Goal: Transaction & Acquisition: Download file/media

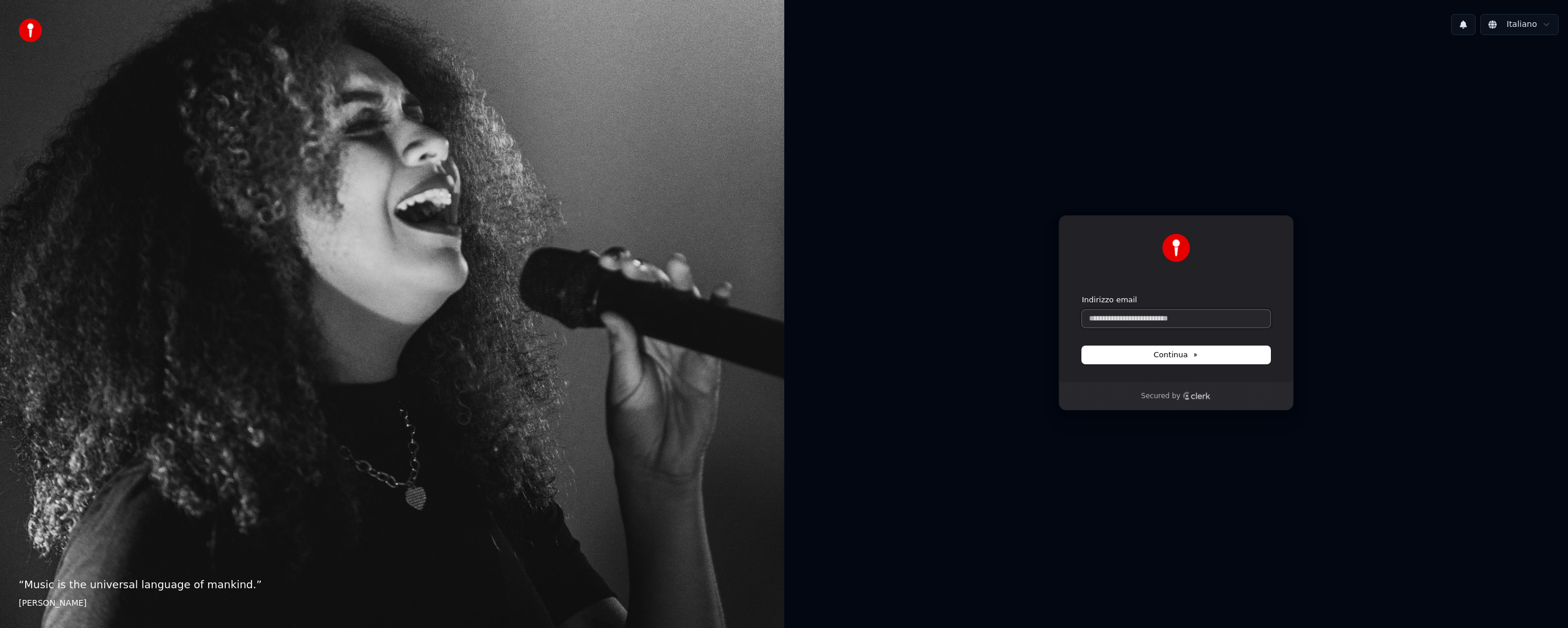
click at [1115, 321] on input "Indirizzo email" at bounding box center [1175, 318] width 188 height 18
type input "*"
click at [1163, 357] on span "Continua" at bounding box center [1176, 355] width 44 height 10
type input "**********"
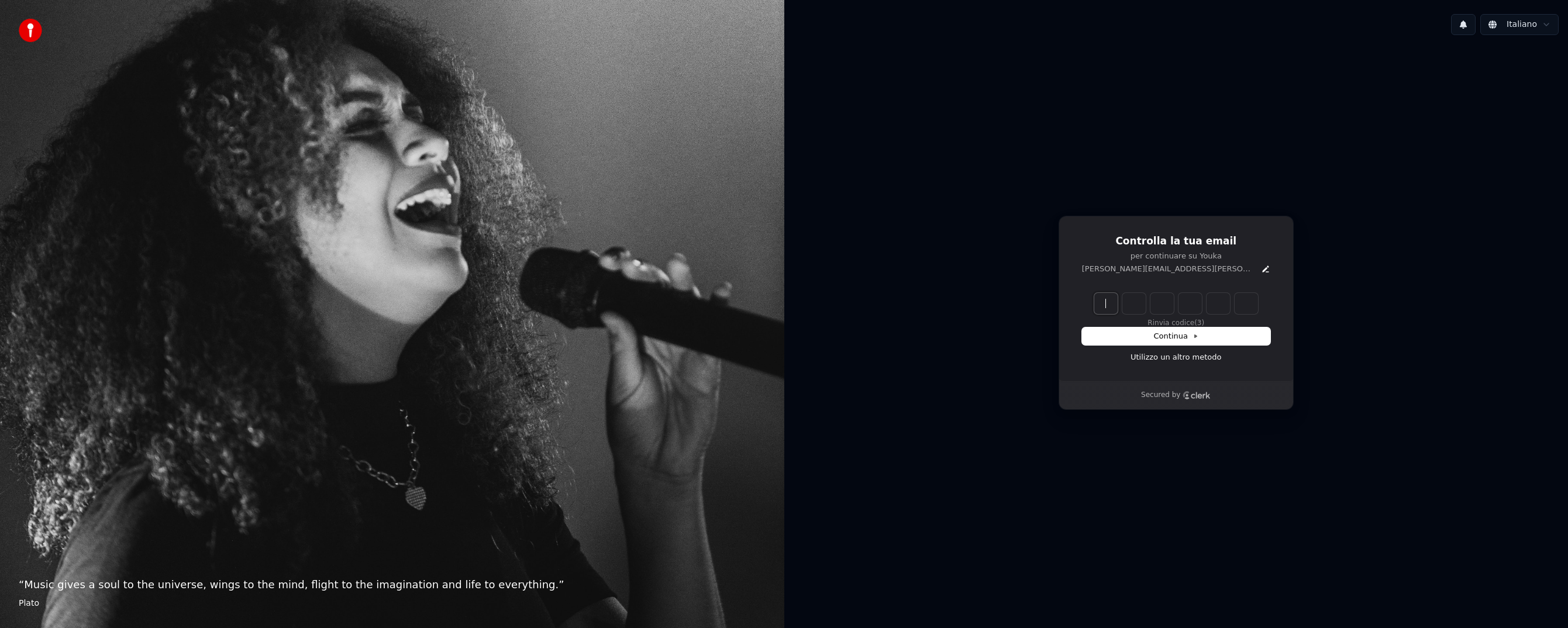
click at [1106, 308] on input "Enter verification code" at bounding box center [1188, 303] width 187 height 21
type input "******"
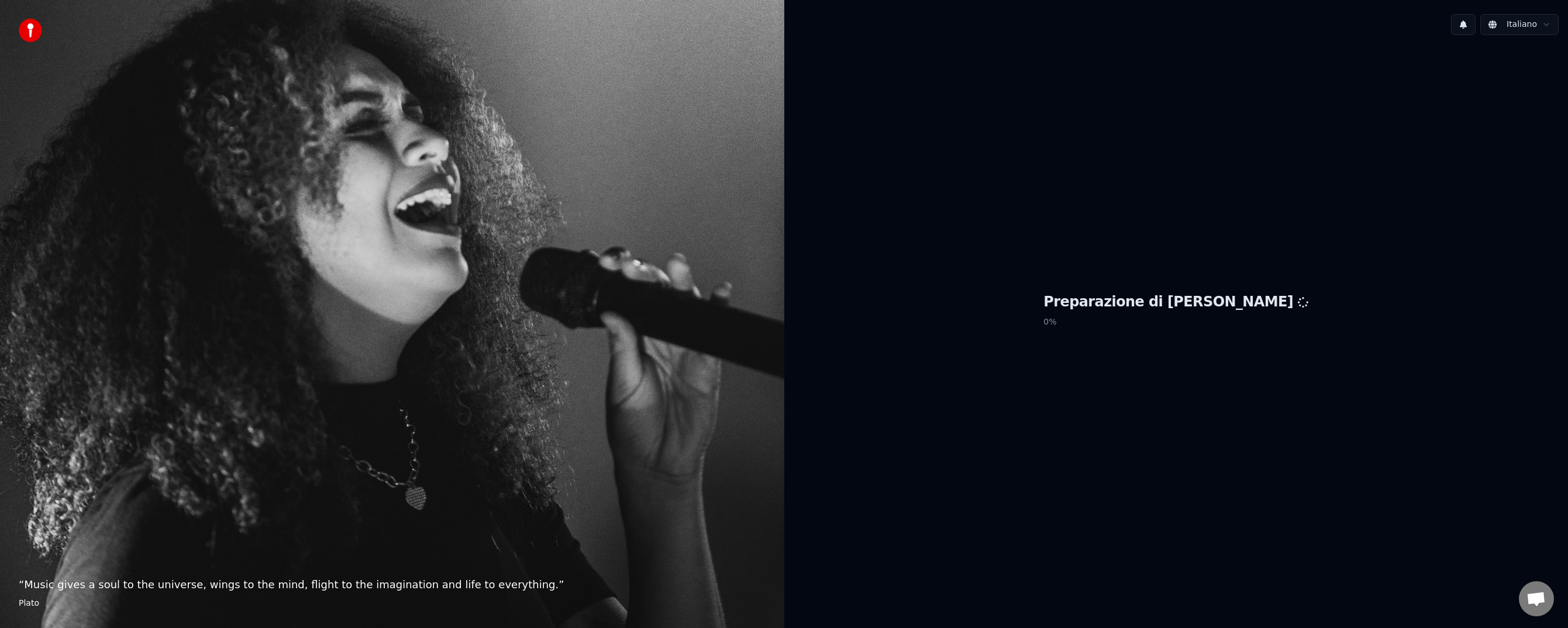
scroll to position [307, 0]
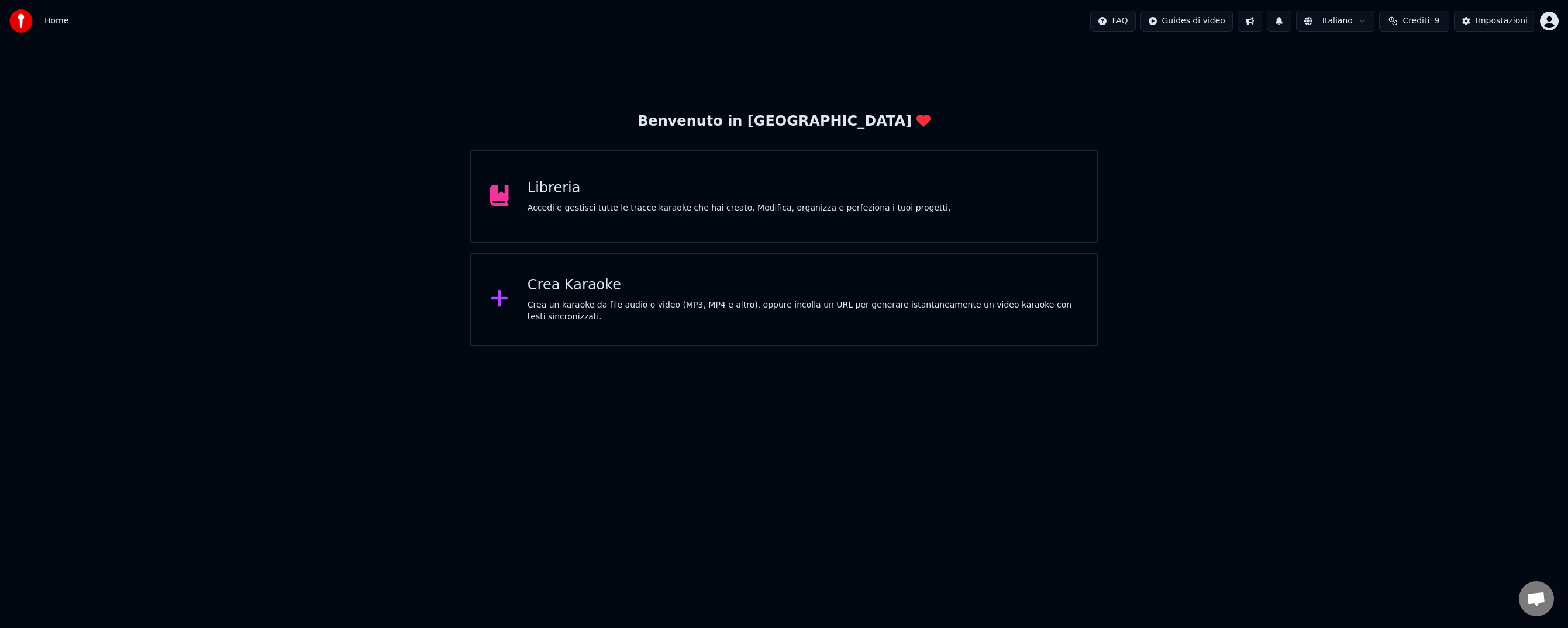
click at [885, 199] on div "Libreria Accedi e gestisci tutte le tracce karaoke che hai creato. Modifica, or…" at bounding box center [739, 197] width 423 height 35
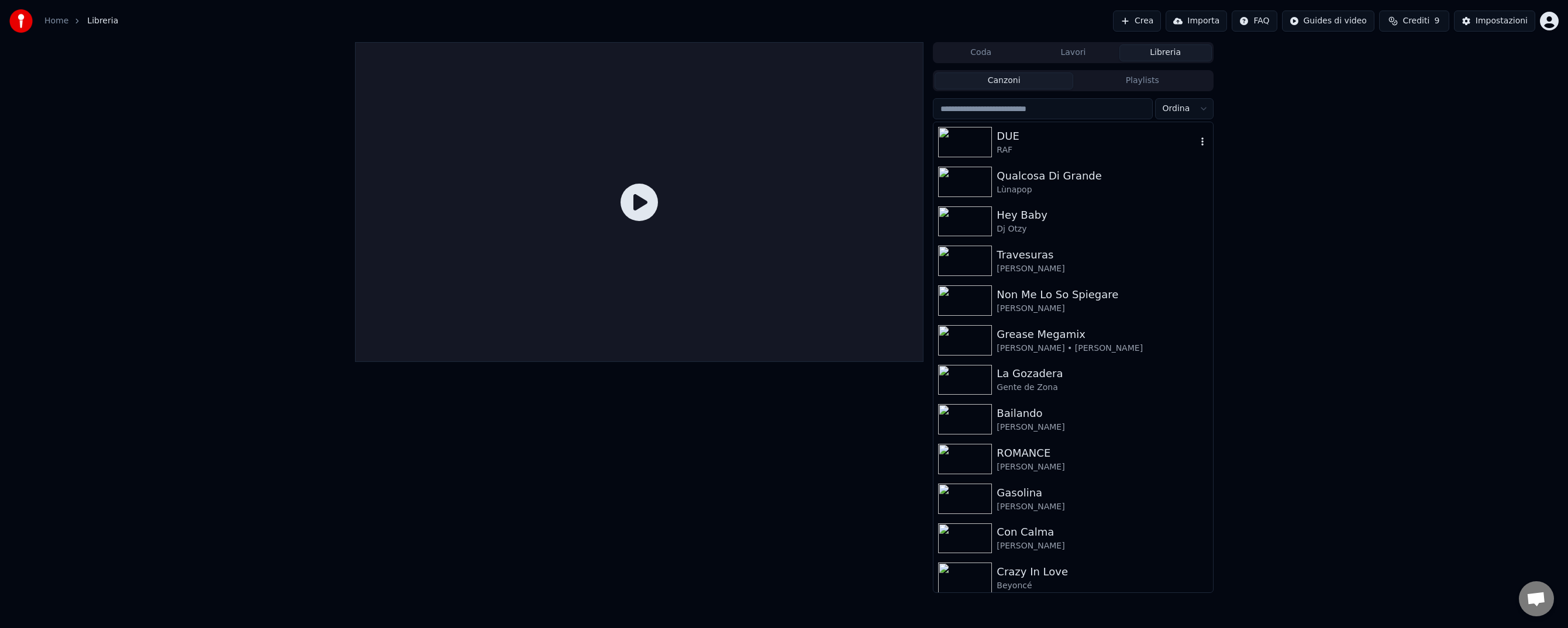
click at [969, 145] on img at bounding box center [964, 142] width 54 height 30
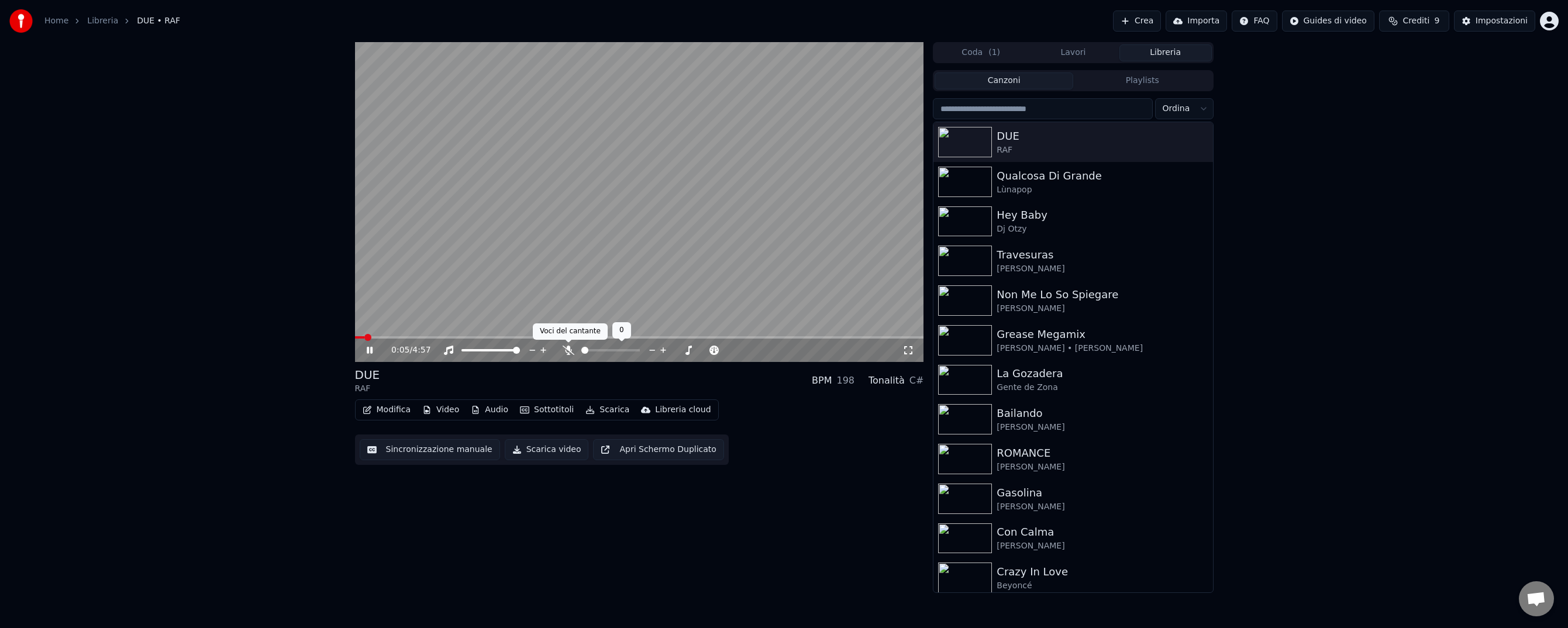
click at [565, 350] on icon at bounding box center [568, 350] width 12 height 10
click at [445, 337] on span at bounding box center [639, 337] width 569 height 2
click at [1123, 82] on button "Playlists" at bounding box center [1143, 80] width 139 height 17
click at [1020, 80] on button "Canzoni" at bounding box center [1004, 80] width 139 height 17
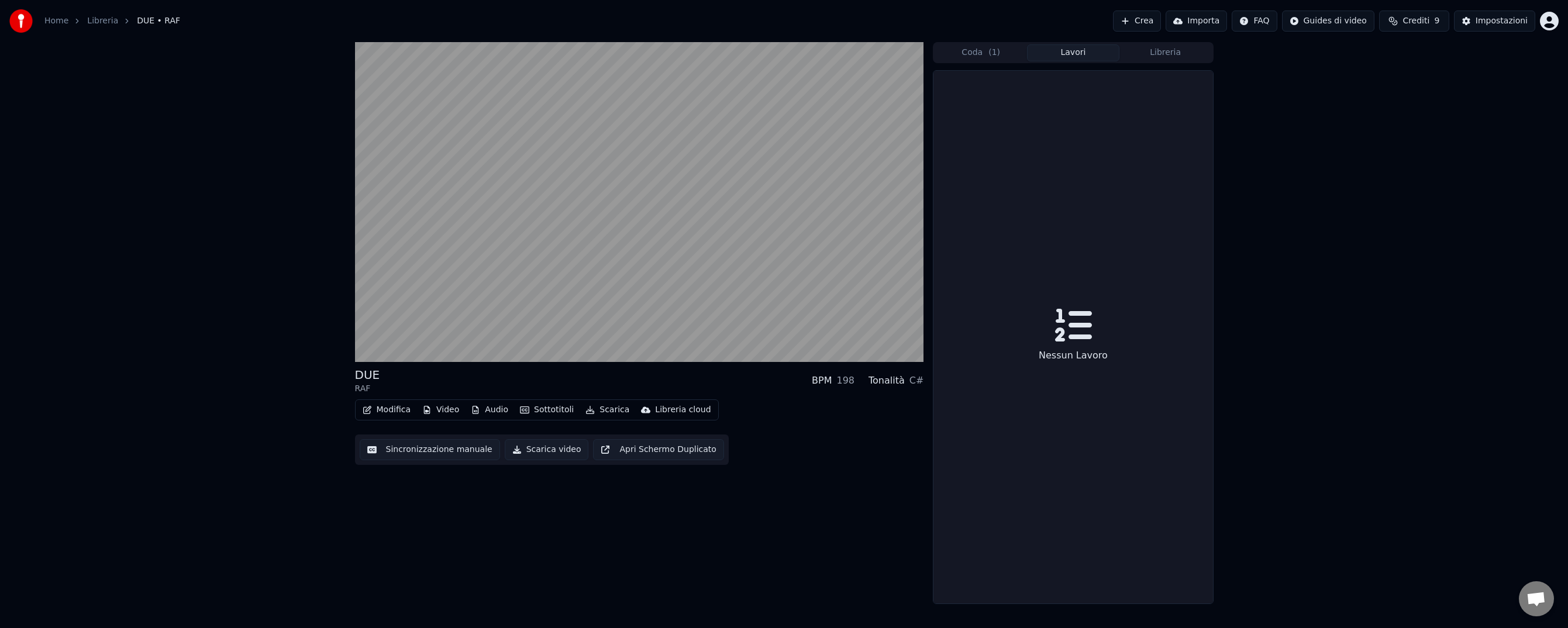
click at [1084, 50] on button "Lavori" at bounding box center [1073, 52] width 92 height 17
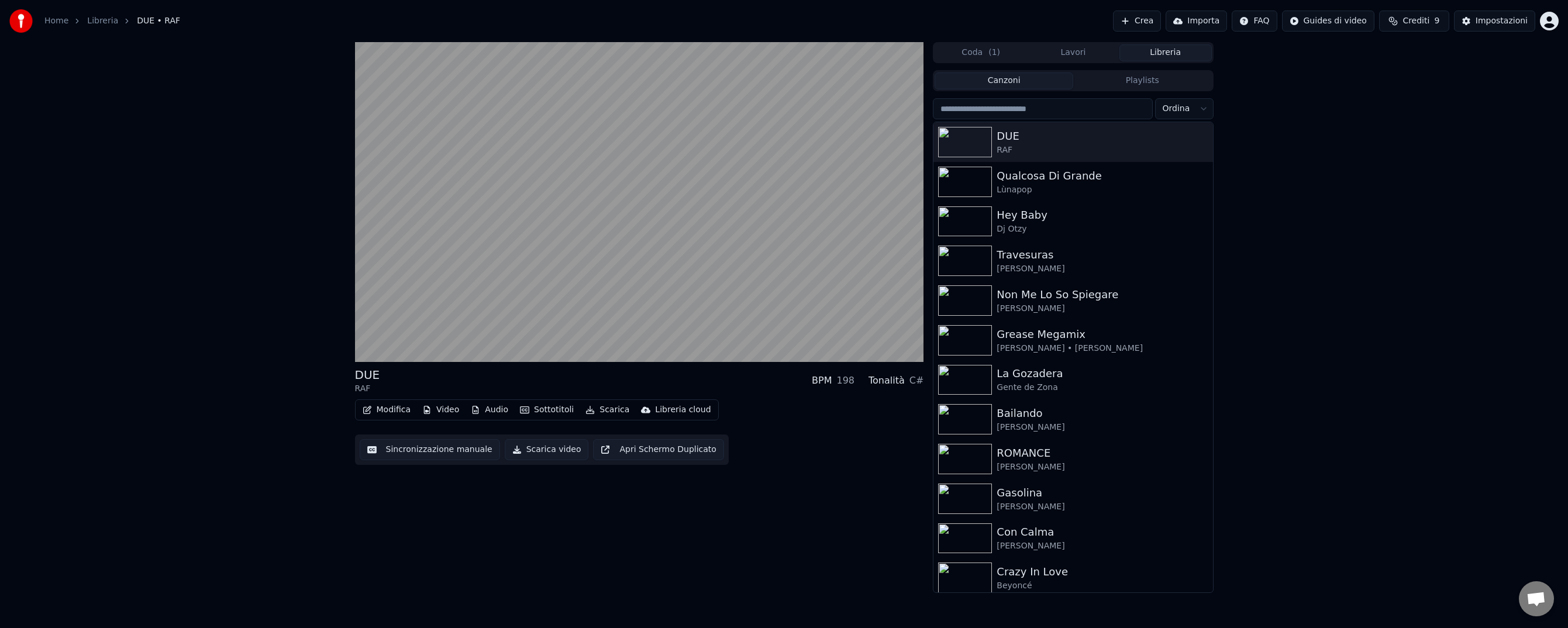
click at [1170, 52] on button "Libreria" at bounding box center [1165, 52] width 92 height 17
click at [969, 49] on button "Coda ( 1 )" at bounding box center [980, 52] width 92 height 17
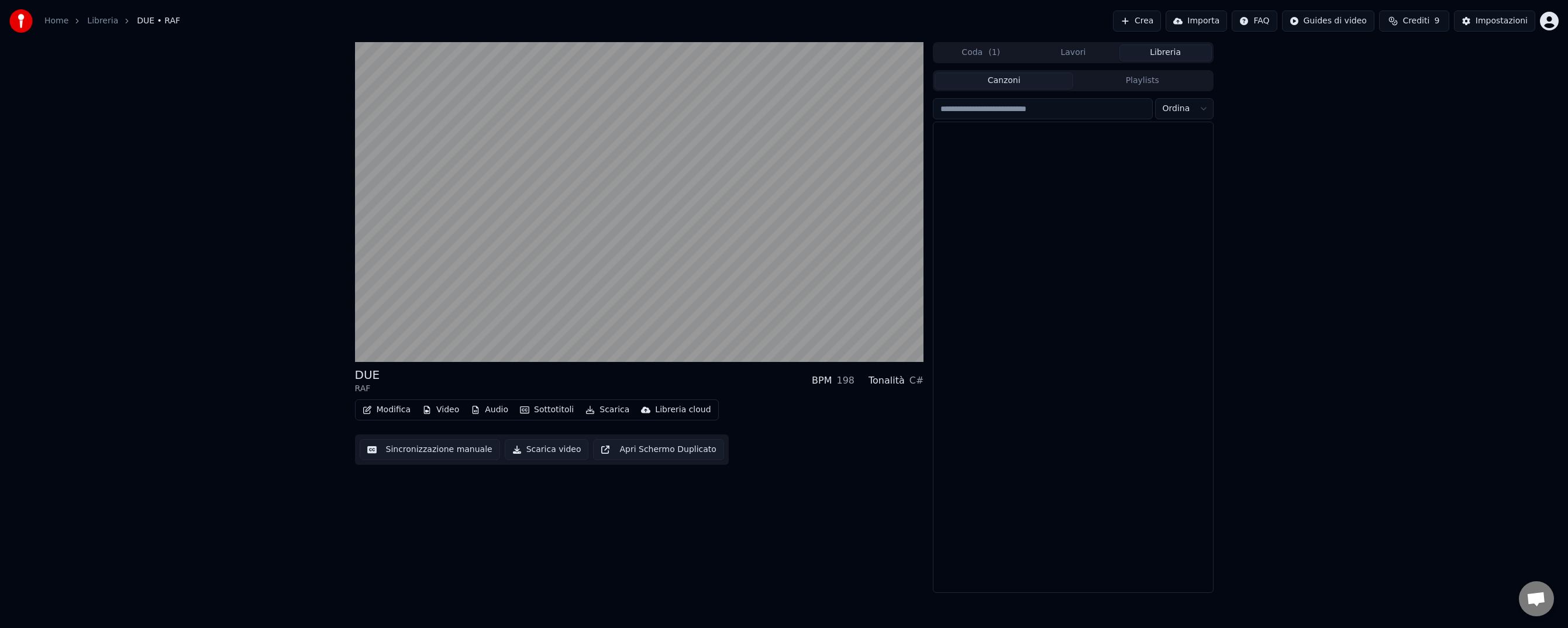
click at [1169, 52] on button "Libreria" at bounding box center [1165, 52] width 92 height 17
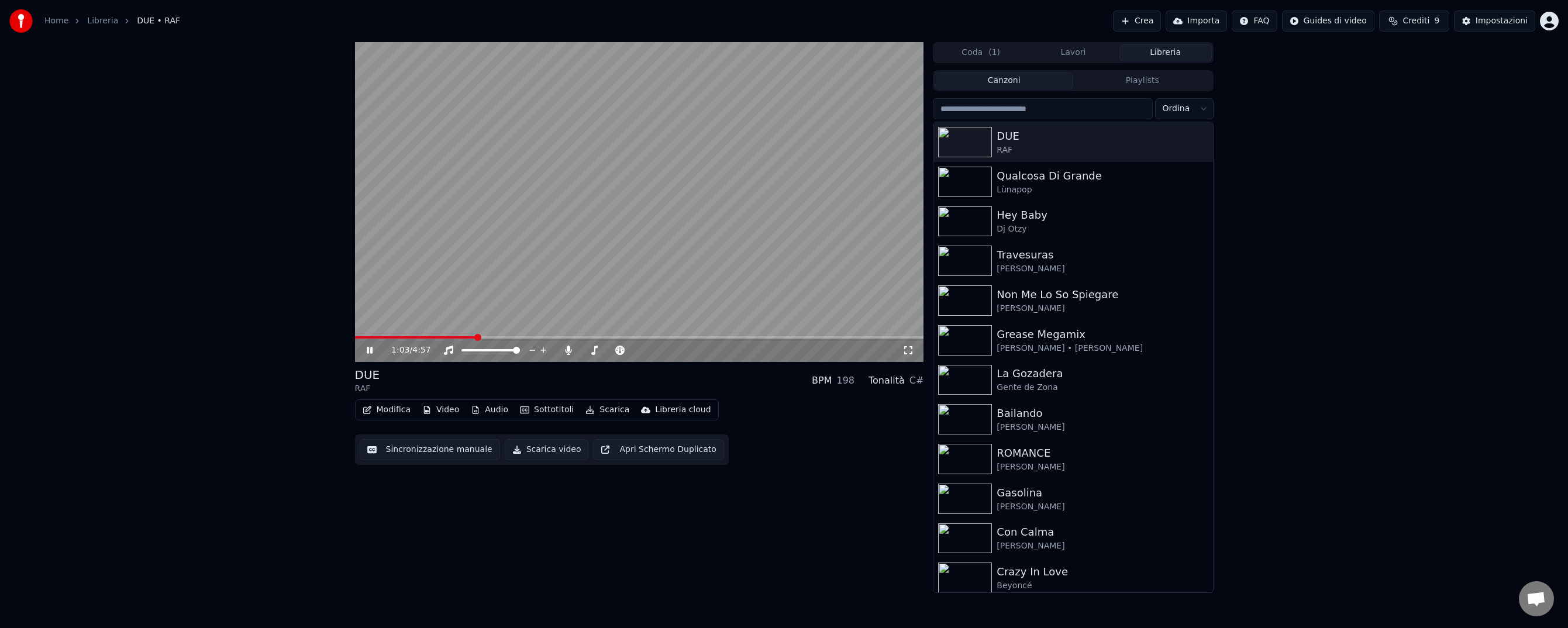
click at [370, 349] on icon at bounding box center [369, 350] width 6 height 7
click at [1054, 296] on div "Non Me Lo So Spiegare" at bounding box center [1096, 295] width 199 height 16
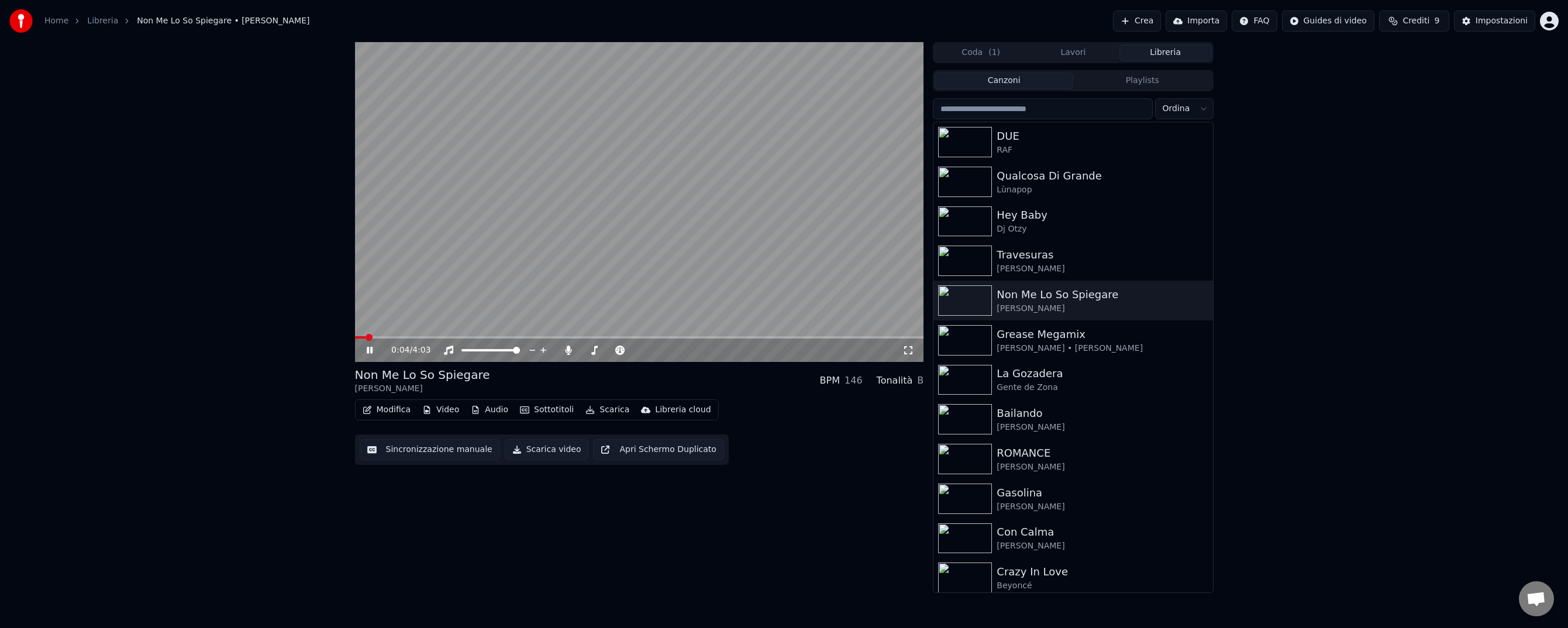
click at [369, 351] on icon at bounding box center [377, 350] width 27 height 10
click at [1204, 301] on icon "button" at bounding box center [1202, 300] width 12 height 10
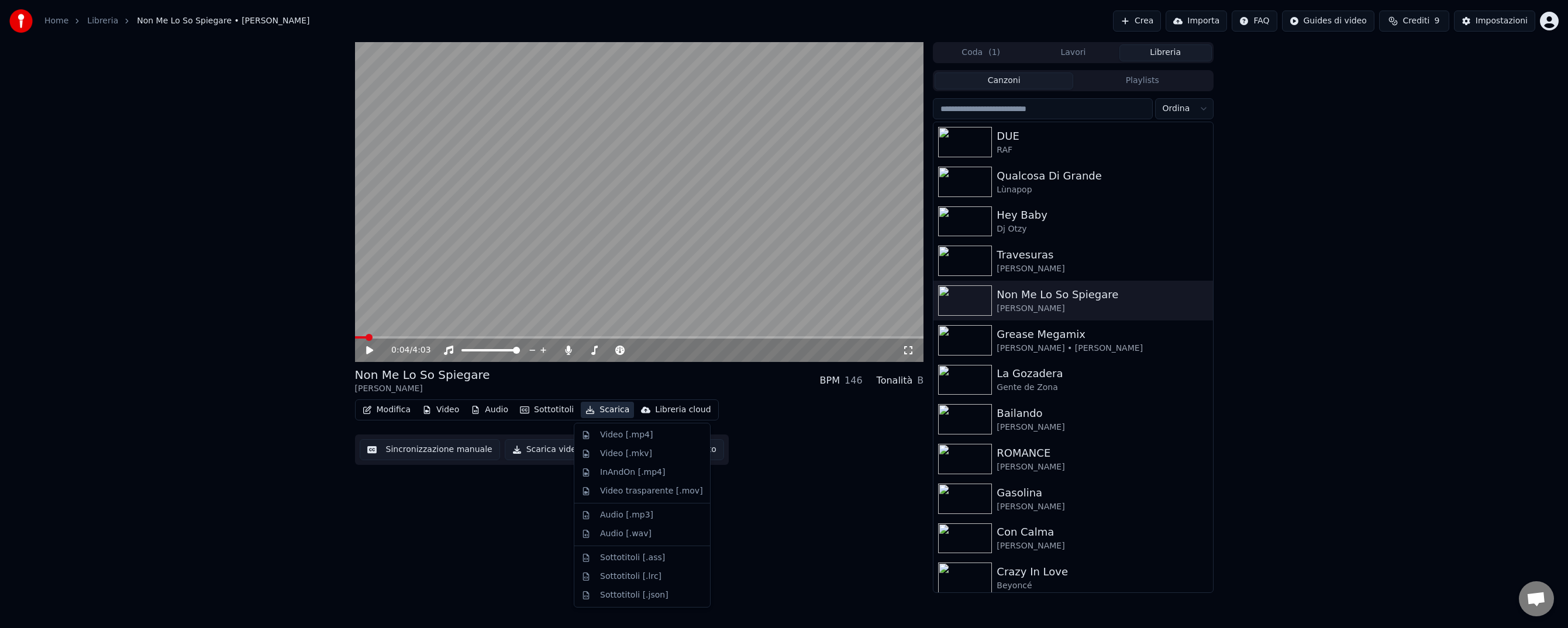
click at [604, 411] on button "Scarica" at bounding box center [607, 410] width 53 height 16
click at [613, 438] on div "Video [.mp4]" at bounding box center [626, 435] width 52 height 12
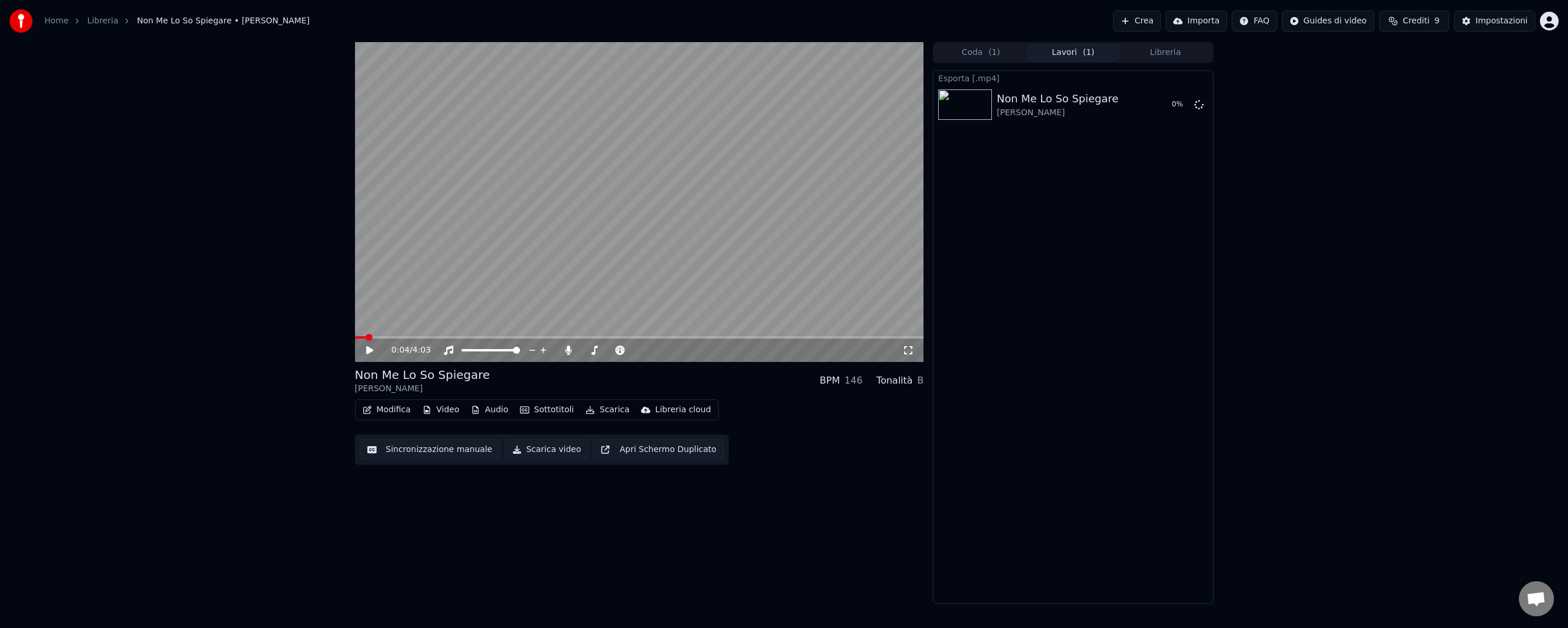
click at [1168, 53] on button "Libreria" at bounding box center [1165, 52] width 92 height 17
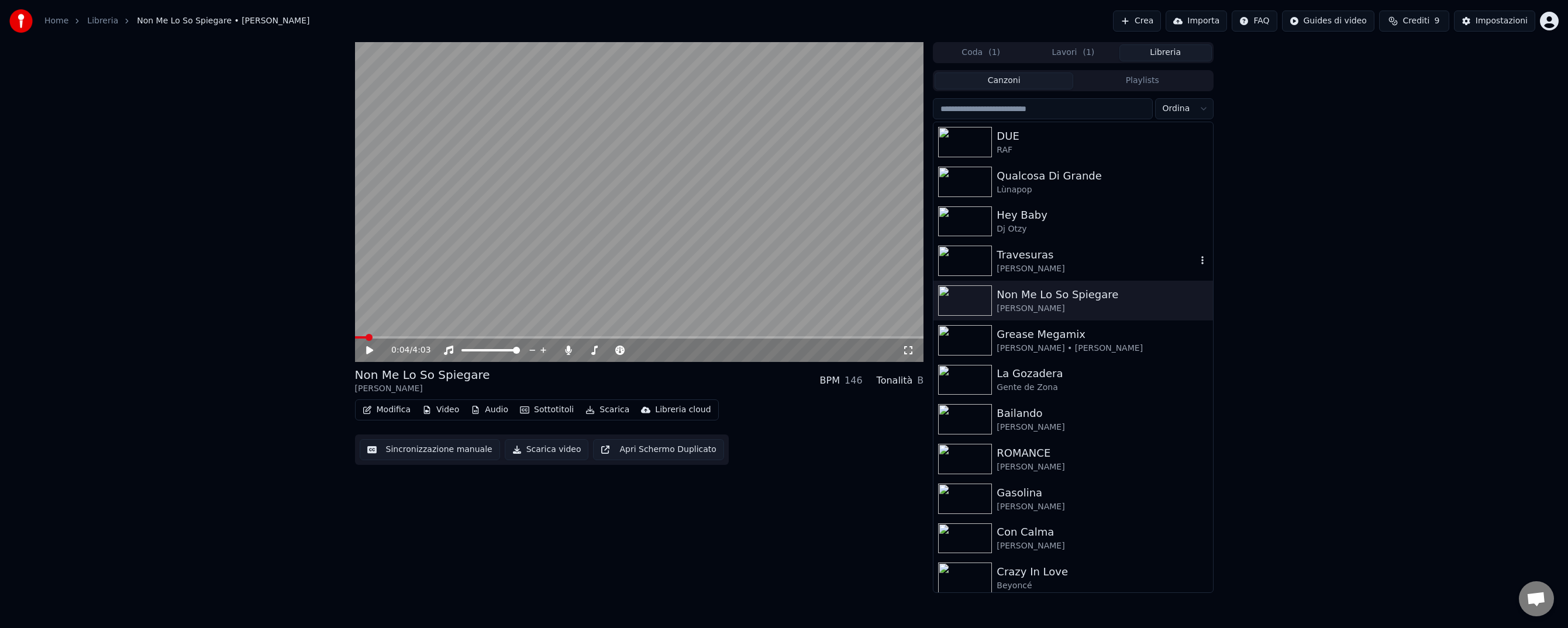
click at [1056, 259] on div "Travesuras" at bounding box center [1096, 255] width 199 height 16
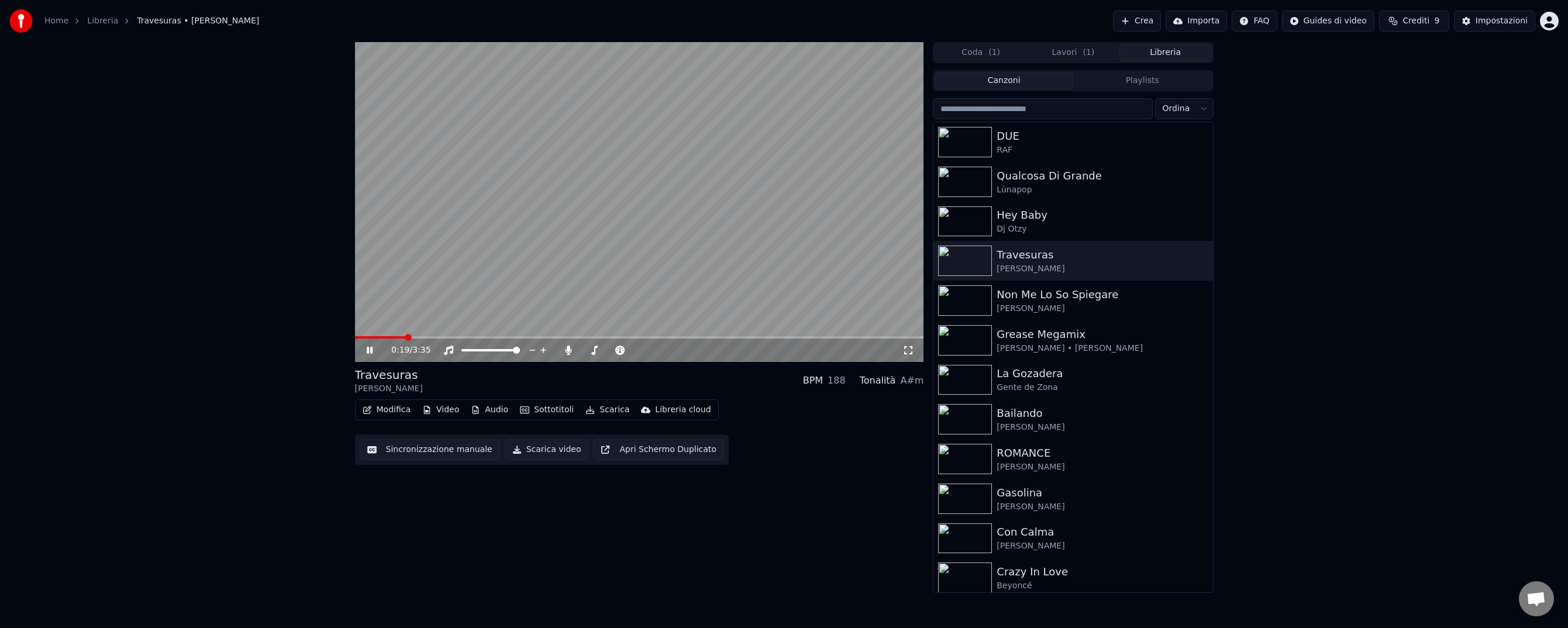
click at [559, 338] on span at bounding box center [639, 337] width 569 height 2
click at [369, 351] on icon at bounding box center [377, 350] width 27 height 10
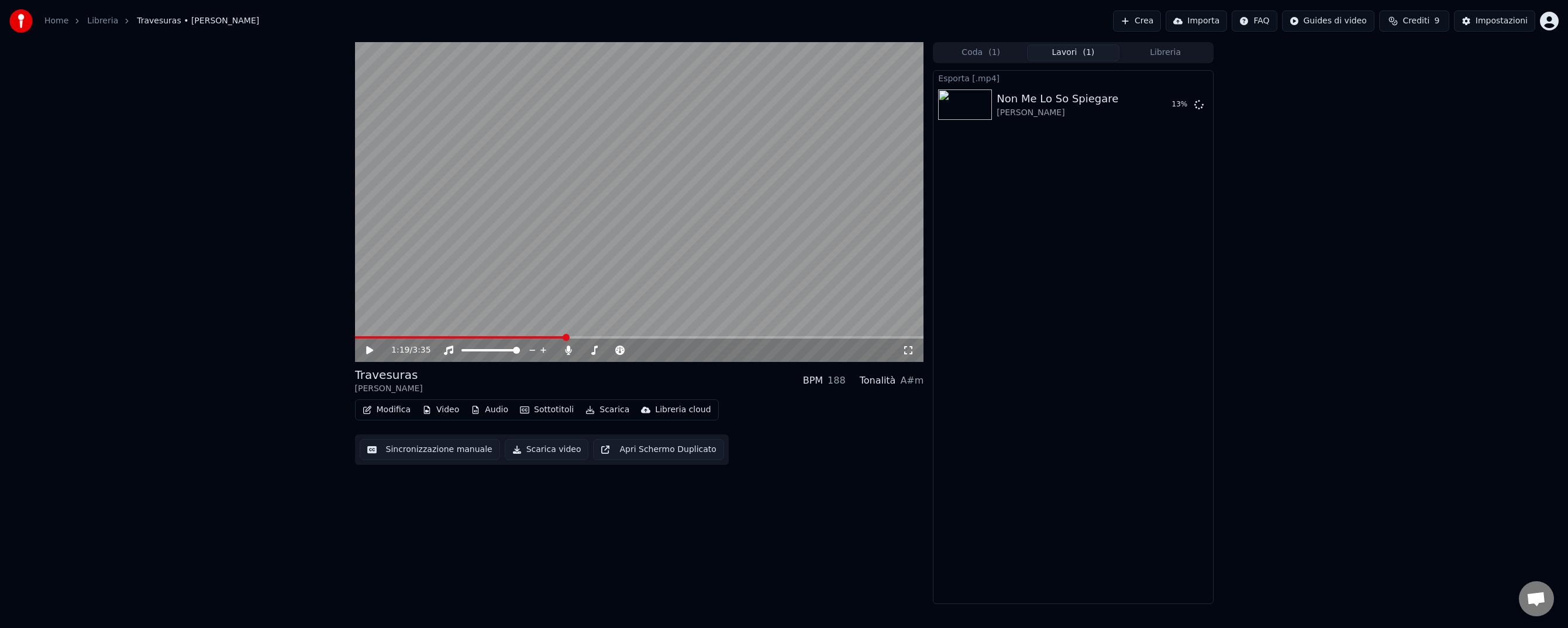
click at [1067, 46] on button "Lavori ( 1 )" at bounding box center [1073, 52] width 92 height 17
click at [1165, 103] on button "Mostra" at bounding box center [1165, 105] width 48 height 21
click at [1161, 52] on button "Libreria" at bounding box center [1165, 52] width 92 height 17
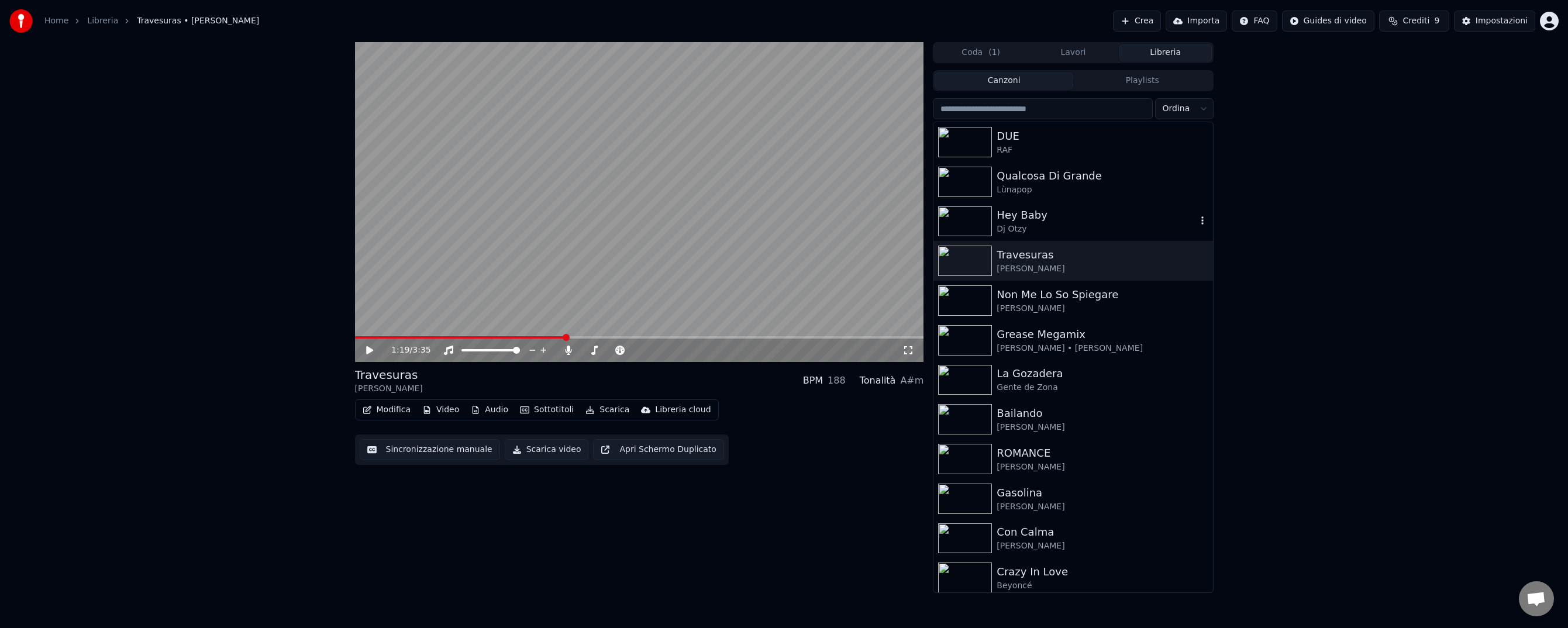
click at [1014, 218] on div "Hey Baby" at bounding box center [1096, 215] width 199 height 16
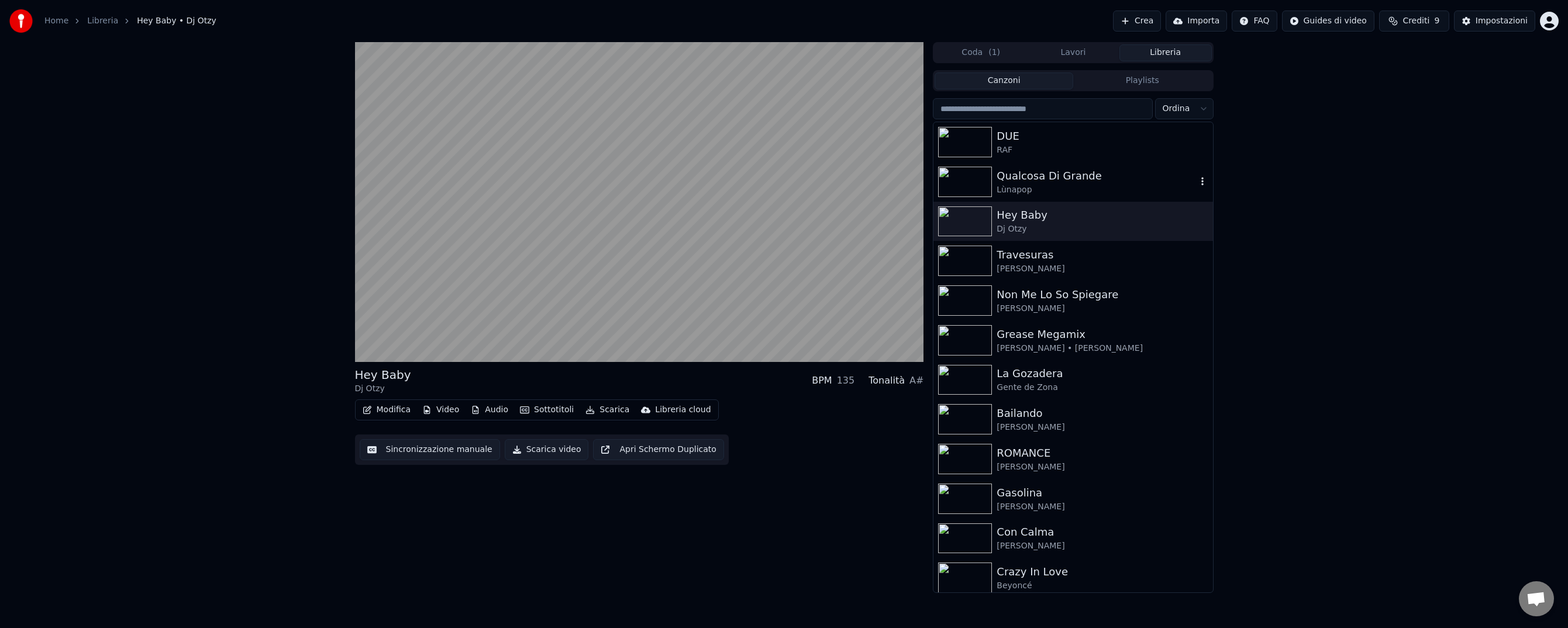
click at [969, 182] on img at bounding box center [964, 181] width 54 height 30
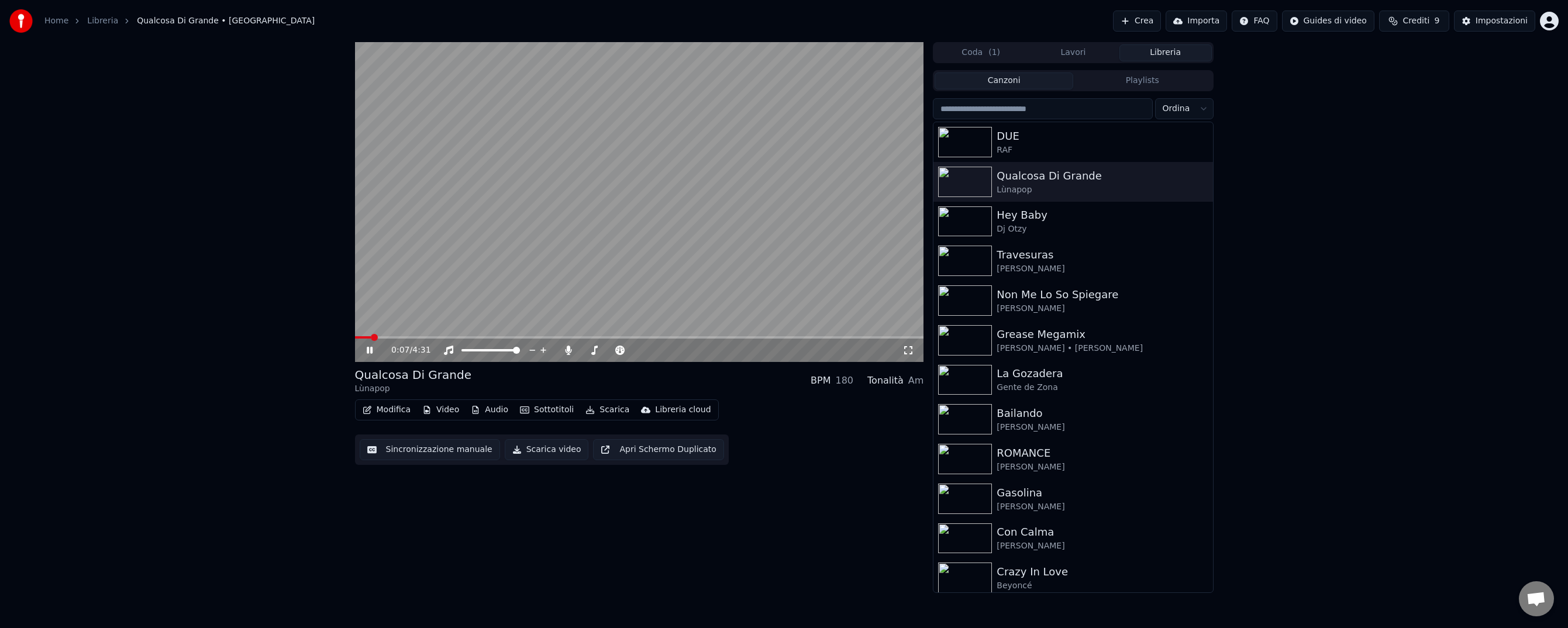
click at [369, 352] on icon at bounding box center [377, 350] width 27 height 10
click at [369, 349] on icon at bounding box center [377, 350] width 27 height 10
click at [606, 411] on button "Scarica" at bounding box center [607, 410] width 53 height 16
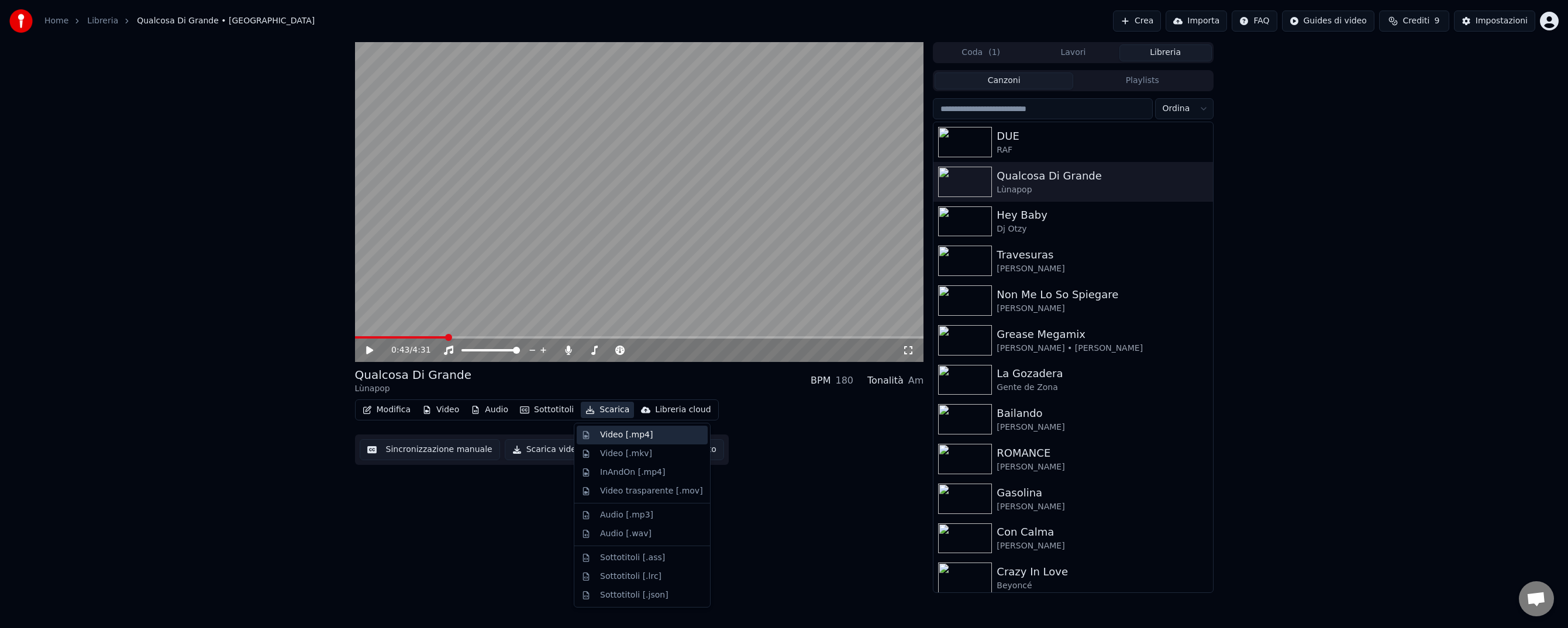
click at [613, 433] on div "Video [.mp4]" at bounding box center [626, 435] width 52 height 12
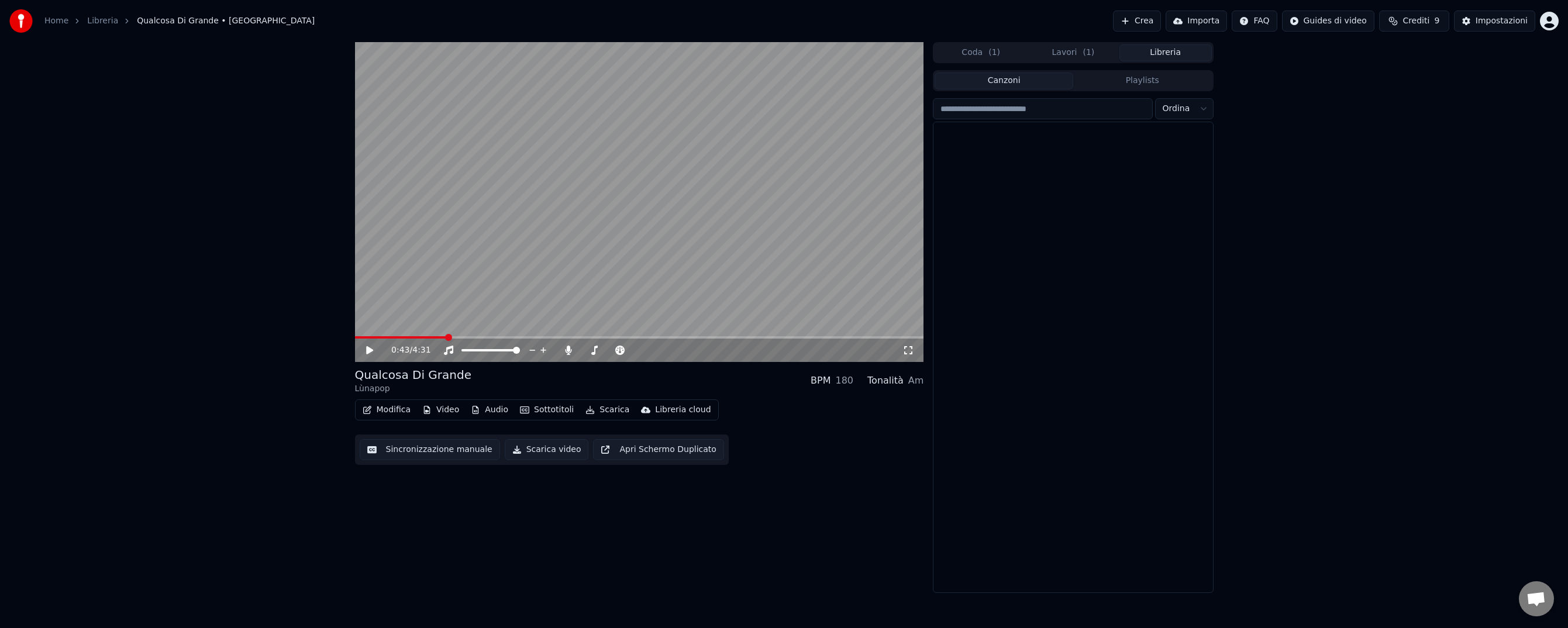
click at [1165, 52] on button "Libreria" at bounding box center [1165, 52] width 92 height 17
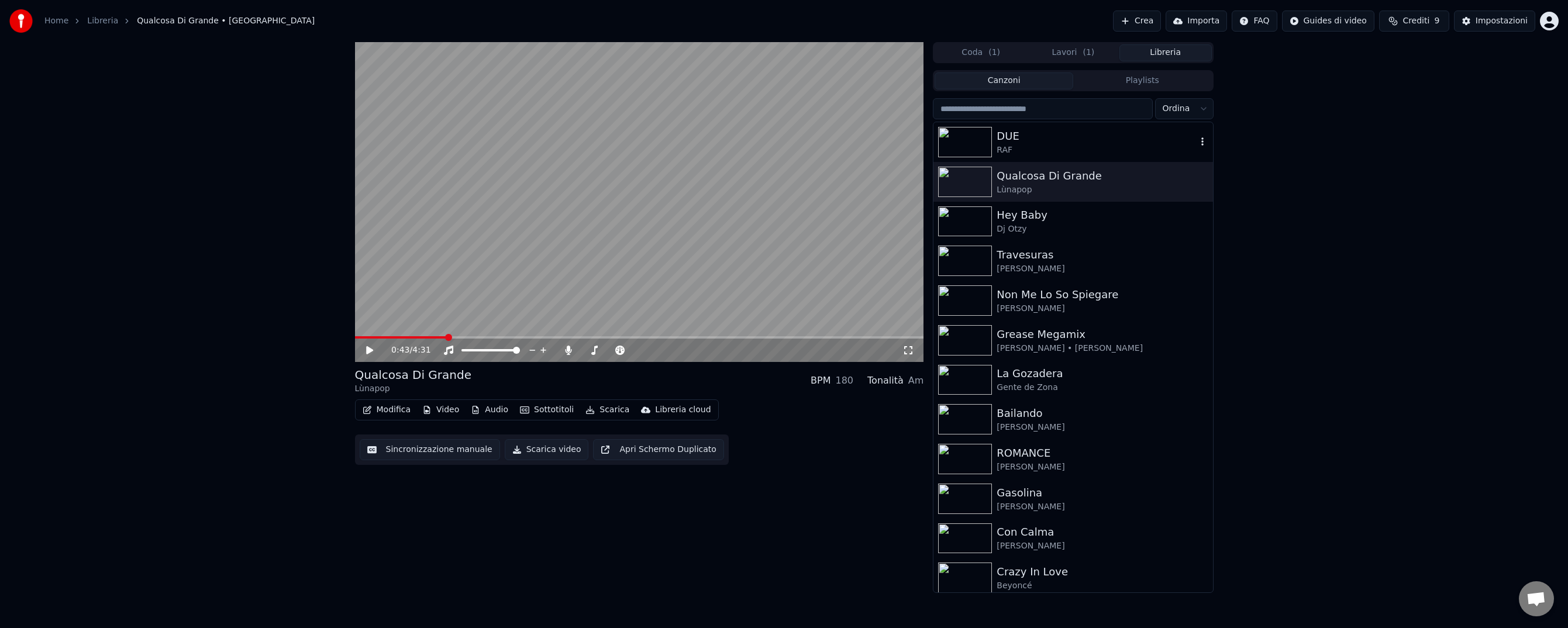
click at [989, 140] on img at bounding box center [964, 142] width 54 height 30
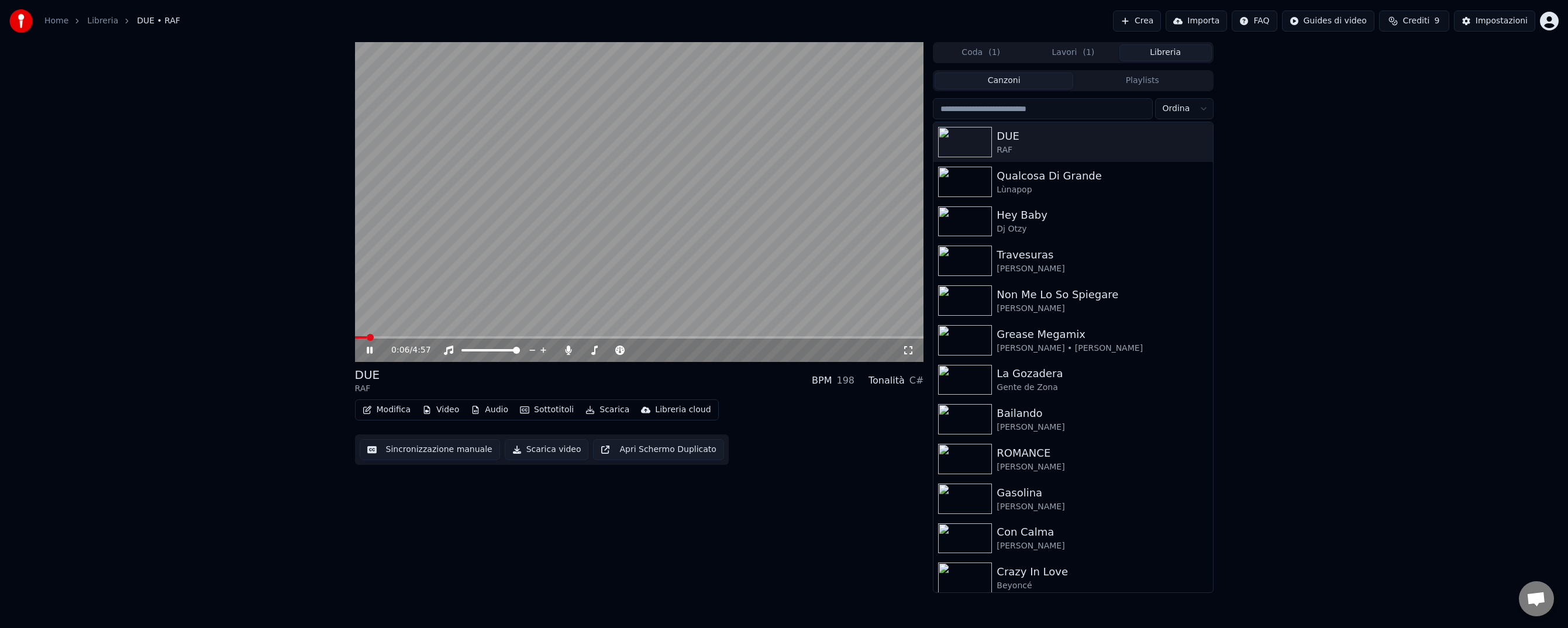
click at [429, 336] on span at bounding box center [639, 337] width 569 height 2
click at [485, 336] on span at bounding box center [639, 337] width 569 height 2
click at [673, 336] on span at bounding box center [639, 337] width 569 height 2
click at [372, 349] on icon at bounding box center [377, 350] width 27 height 10
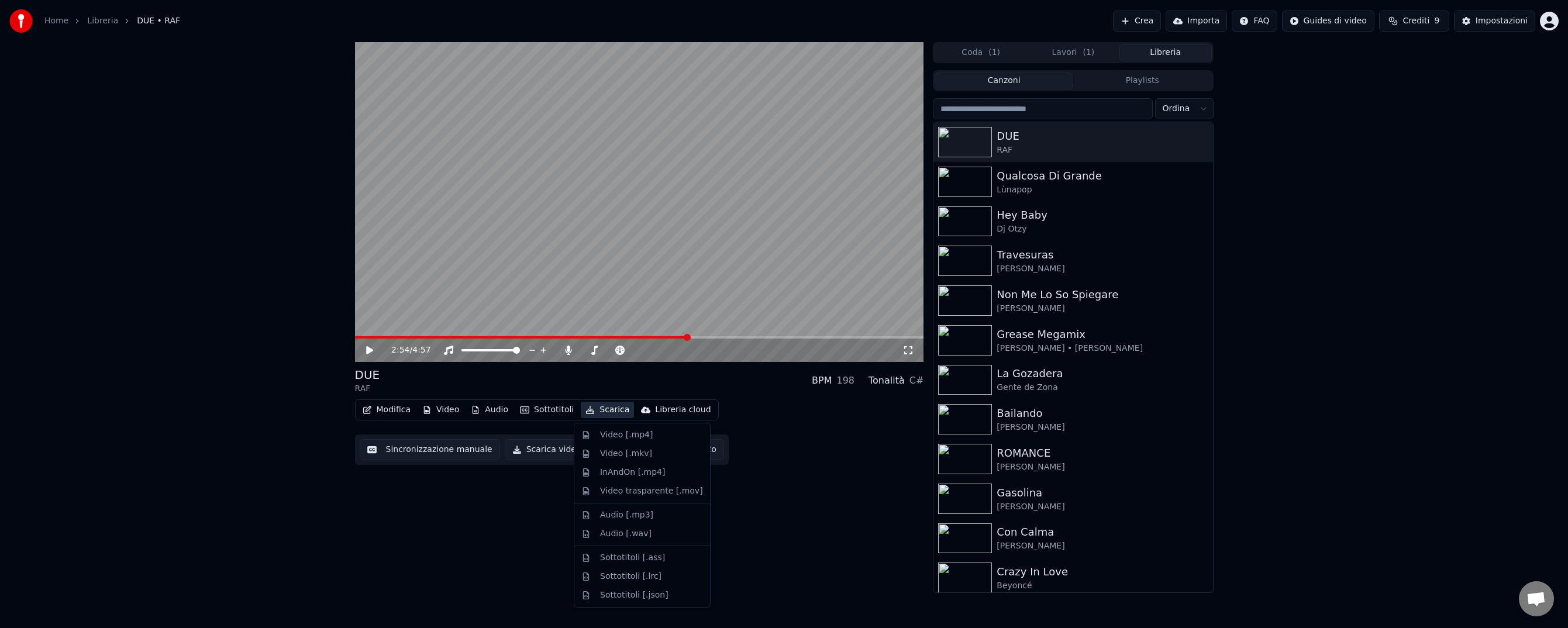
click at [612, 412] on button "Scarica" at bounding box center [607, 410] width 53 height 16
click at [612, 430] on div "Video [.mp4]" at bounding box center [626, 435] width 52 height 12
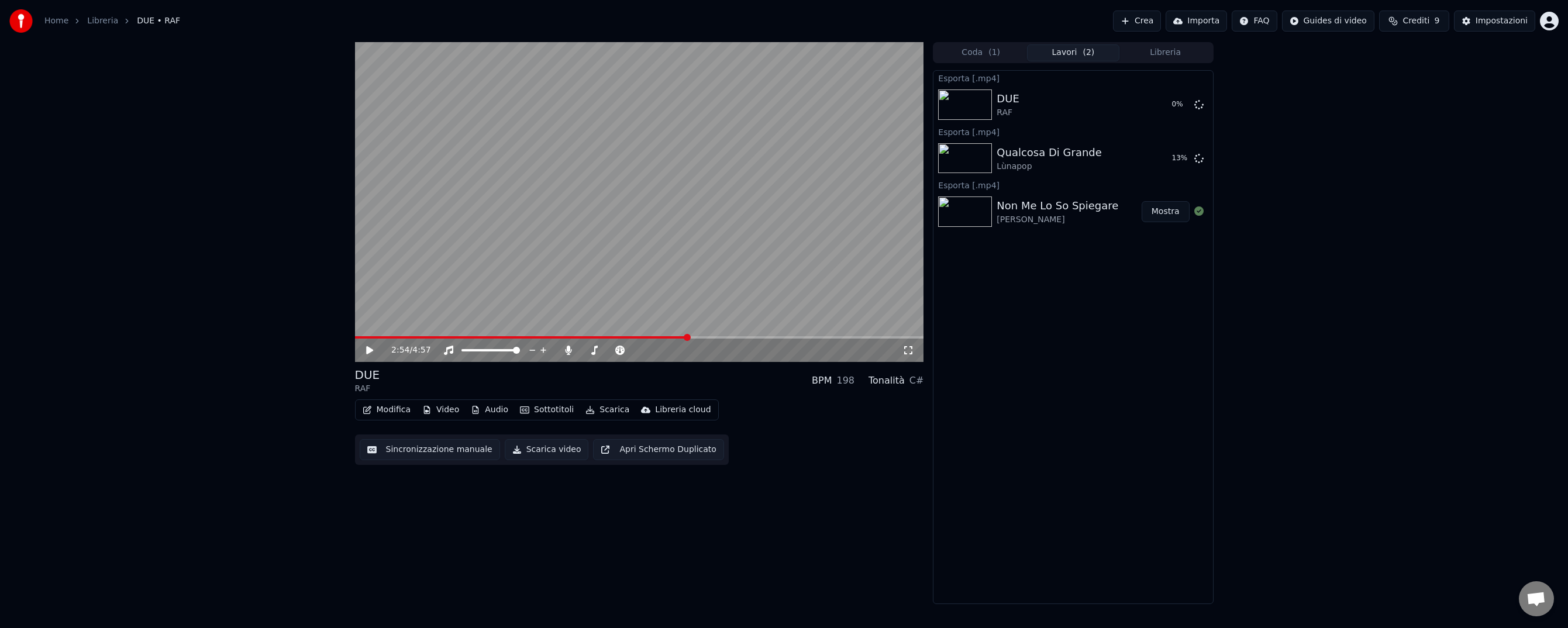
click at [1153, 55] on button "Libreria" at bounding box center [1165, 52] width 92 height 17
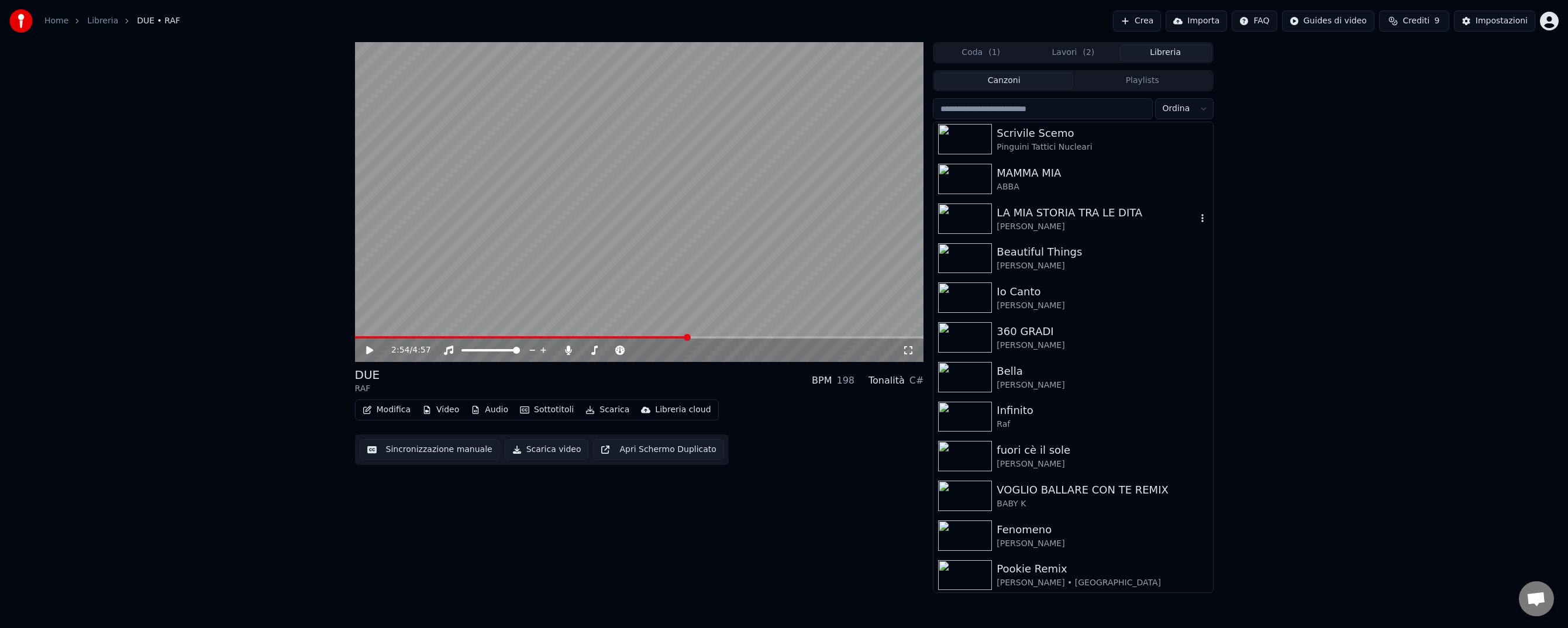
scroll to position [522, 0]
click at [978, 408] on img at bounding box center [964, 414] width 54 height 30
click at [675, 338] on span at bounding box center [639, 337] width 569 height 2
click at [370, 348] on icon at bounding box center [369, 350] width 6 height 7
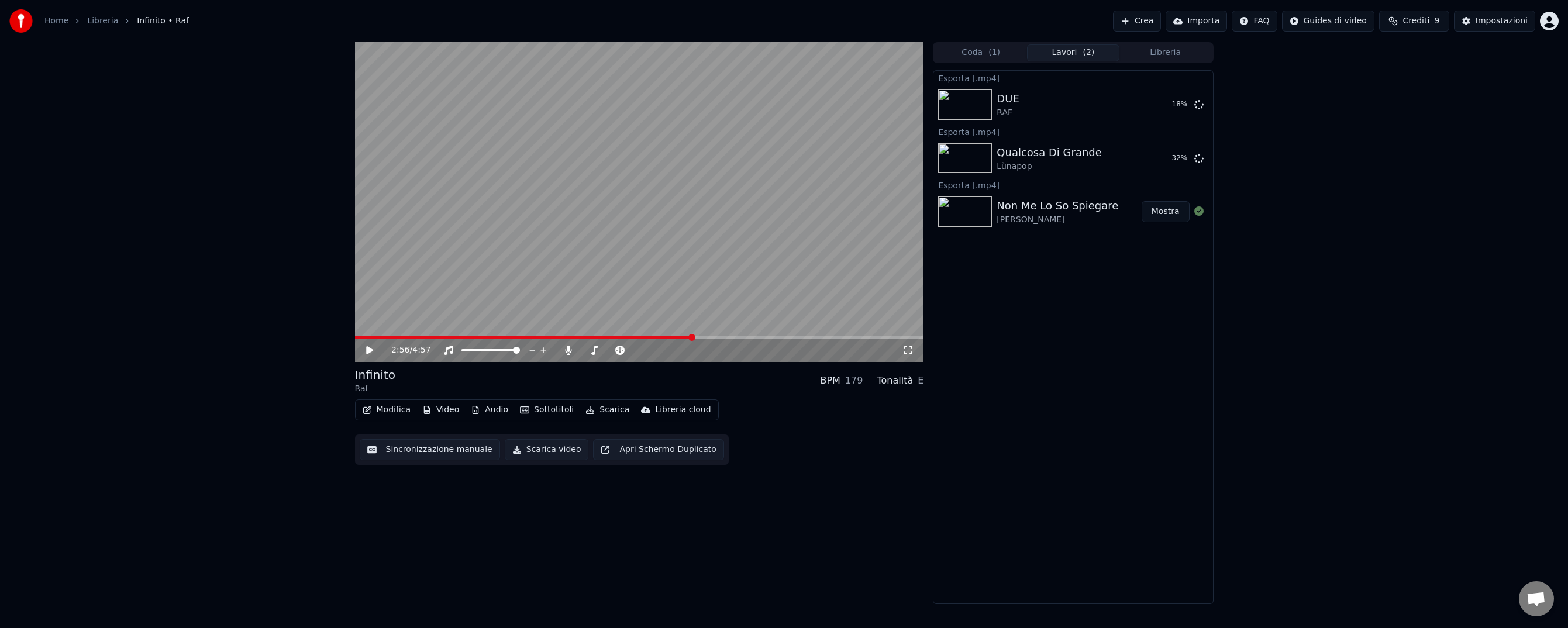
click at [1082, 54] on span "( 2 )" at bounding box center [1088, 52] width 12 height 12
click at [1144, 21] on button "Crea" at bounding box center [1137, 21] width 48 height 21
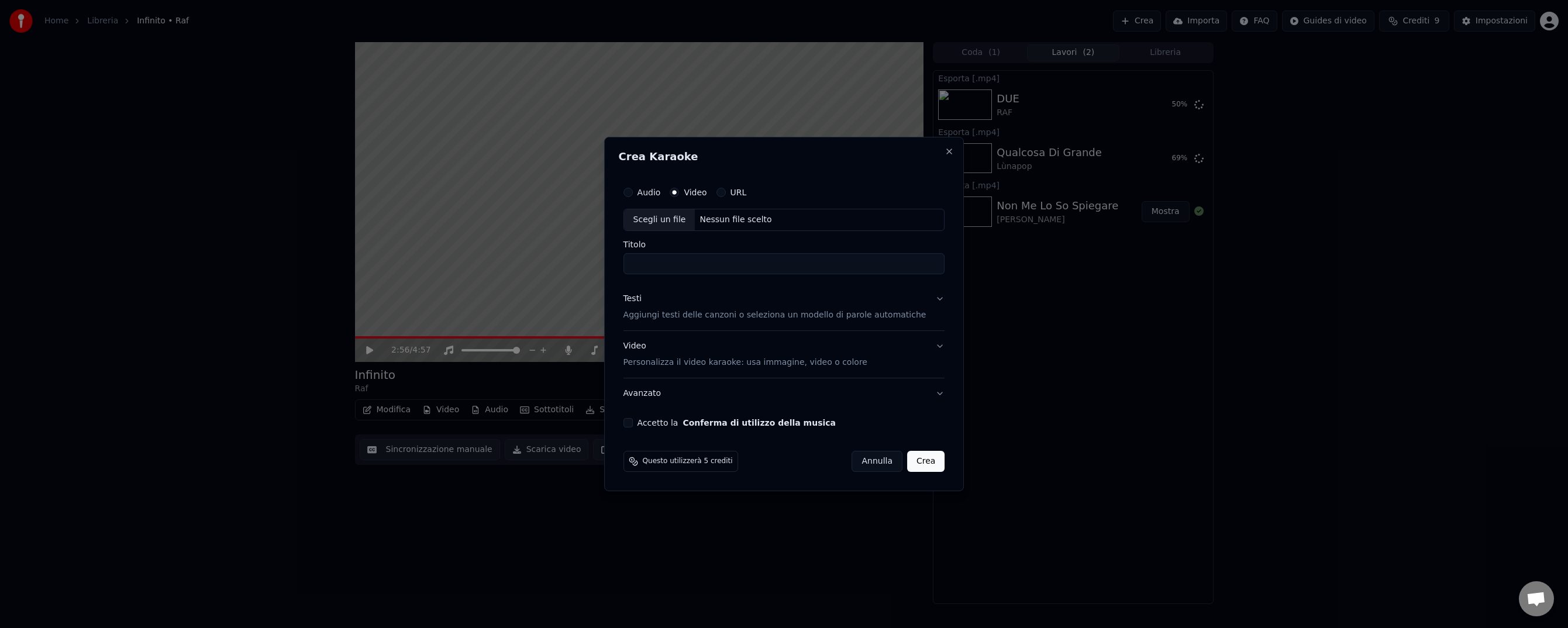
click at [808, 216] on div "Scegli un file Nessun file scelto" at bounding box center [784, 220] width 321 height 22
click at [846, 264] on input "**********" at bounding box center [784, 263] width 321 height 21
type input "**********"
click at [694, 315] on p "Aggiungi testi delle canzoni o seleziona un modello di parole automatiche" at bounding box center [775, 315] width 303 height 12
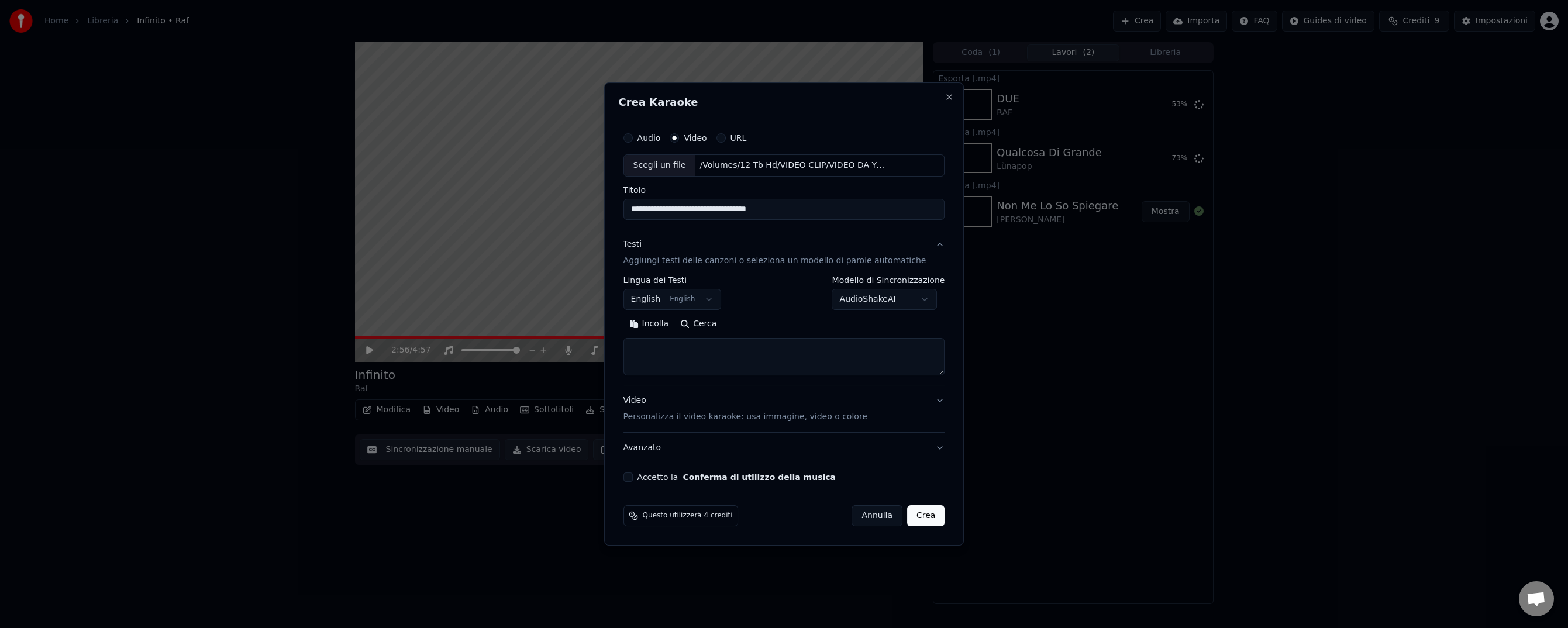
click at [708, 300] on button "English English" at bounding box center [672, 299] width 98 height 21
select select "**"
click at [705, 324] on button "Cerca" at bounding box center [698, 324] width 48 height 18
type textarea "**********"
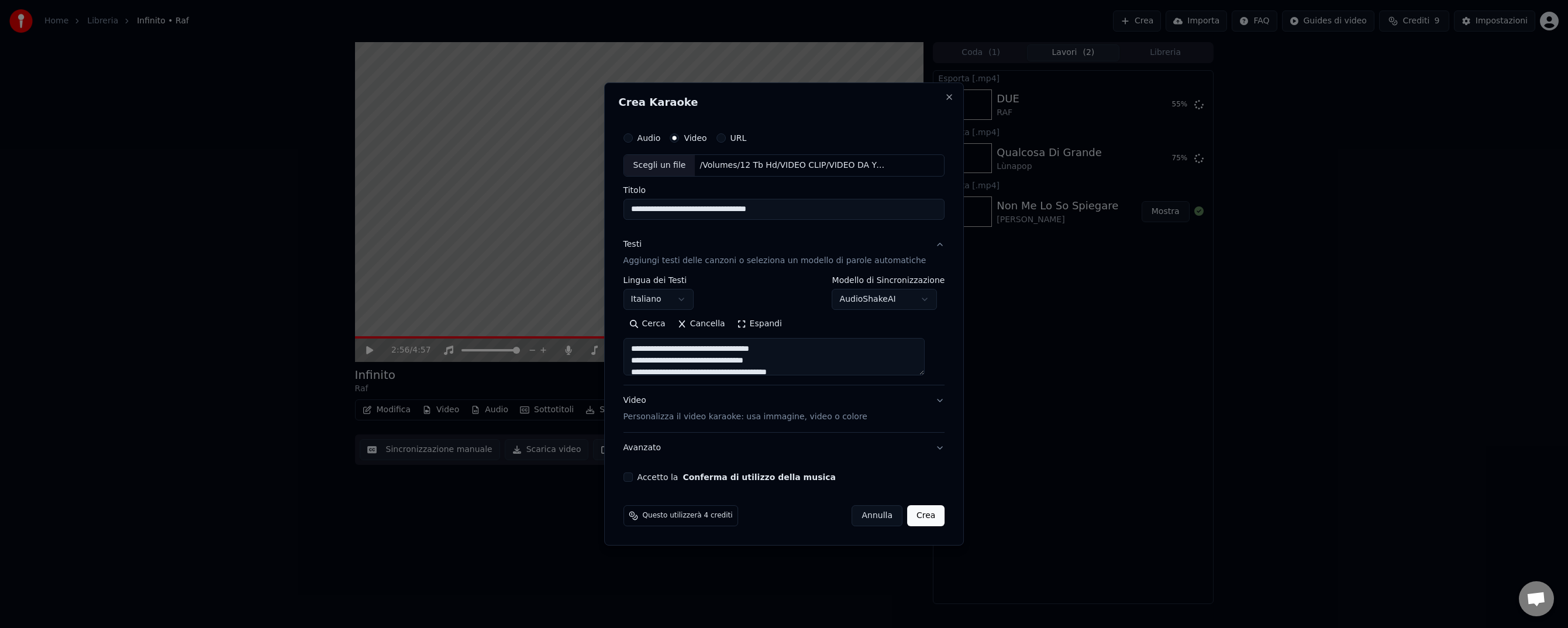
click at [633, 478] on button "Accetto la Conferma di utilizzo della musica" at bounding box center [628, 477] width 10 height 10
click at [909, 516] on button "Crea" at bounding box center [925, 515] width 38 height 21
select select
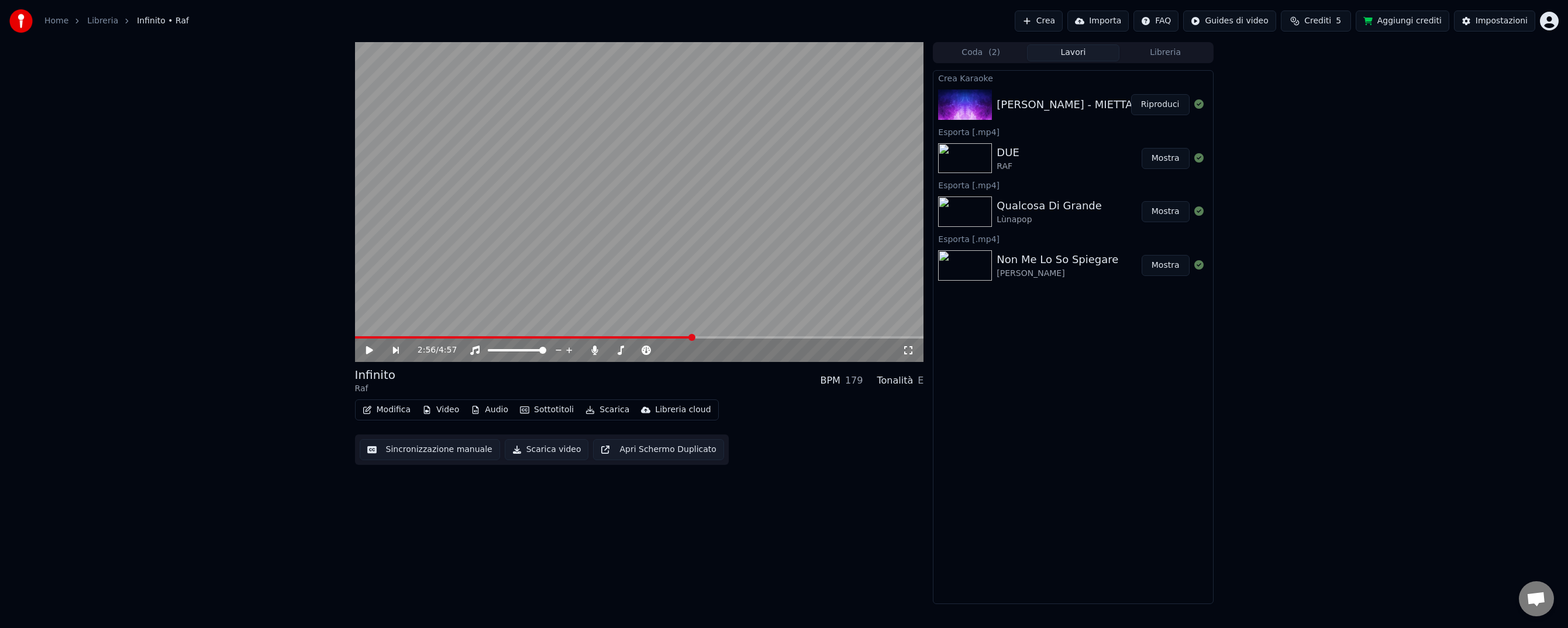
click at [1163, 107] on button "Riproduci" at bounding box center [1160, 105] width 58 height 21
click at [426, 336] on span at bounding box center [639, 337] width 569 height 2
click at [369, 349] on icon at bounding box center [377, 350] width 27 height 10
click at [610, 409] on button "Scarica" at bounding box center [607, 410] width 53 height 16
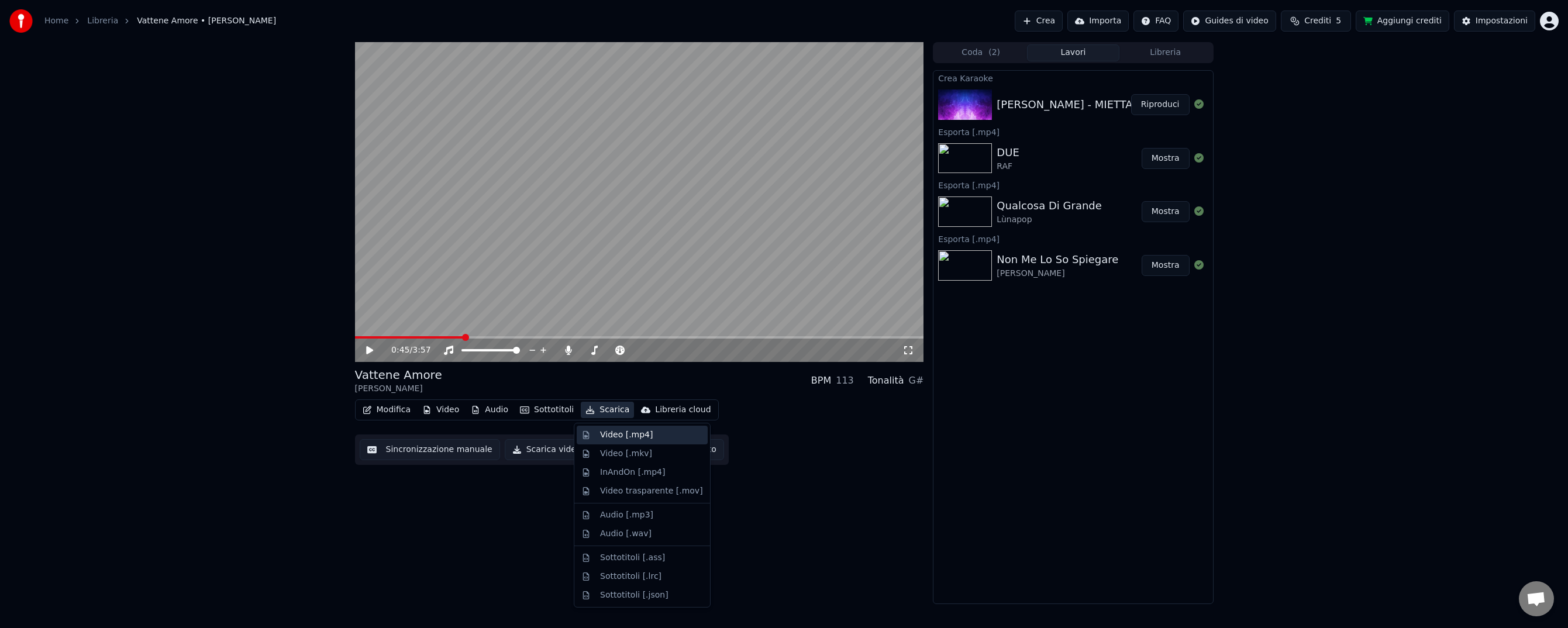
click at [613, 437] on div "Video [.mp4]" at bounding box center [626, 435] width 52 height 12
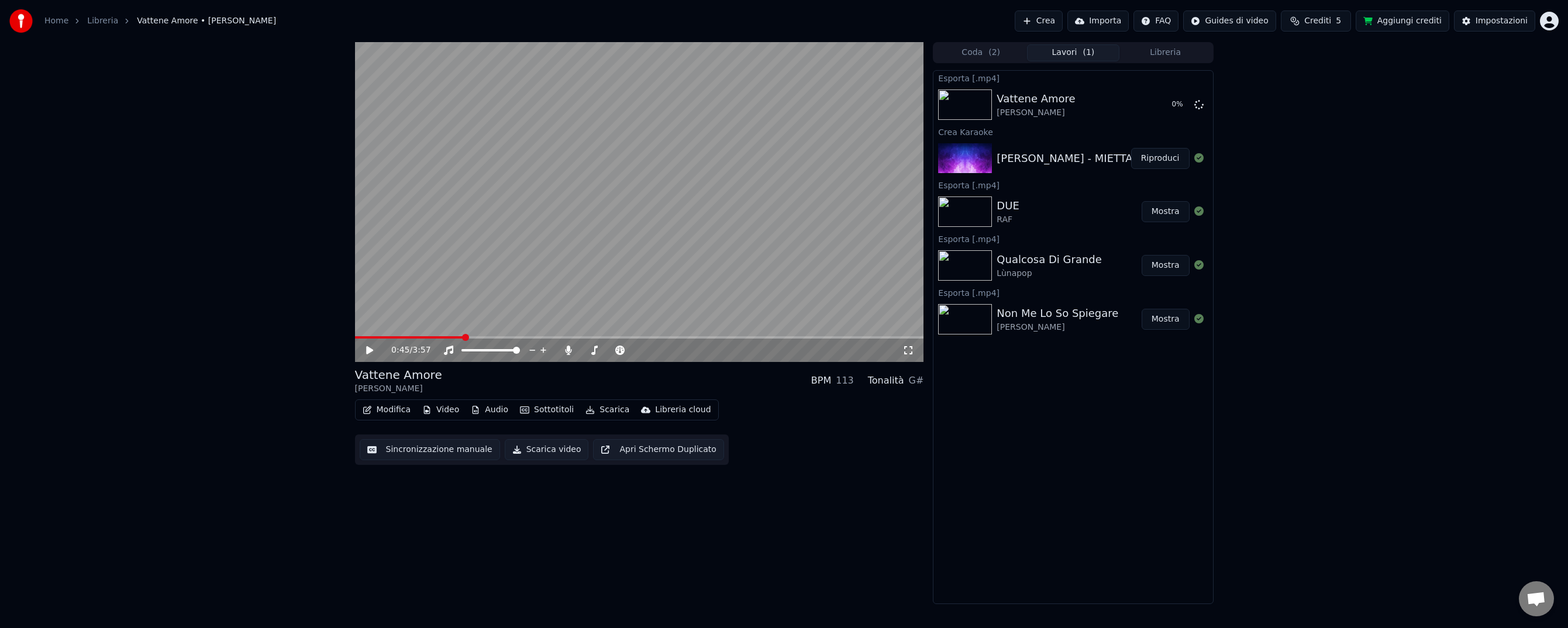
click at [1167, 217] on button "Mostra" at bounding box center [1165, 212] width 48 height 21
